Goal: Transaction & Acquisition: Purchase product/service

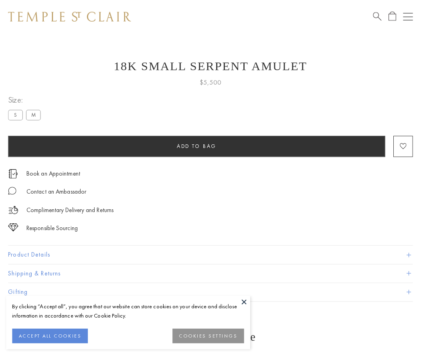
scroll to position [19, 0]
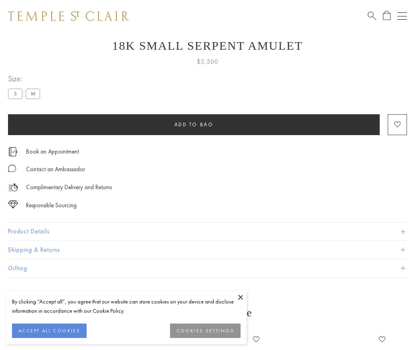
click at [194, 124] on span "Add to bag" at bounding box center [194, 124] width 39 height 7
